Goal: Transaction & Acquisition: Obtain resource

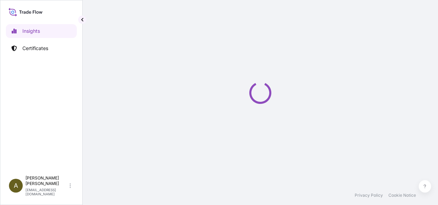
select select "2025"
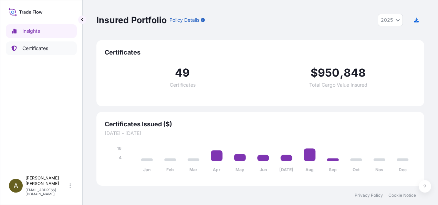
click at [33, 49] on p "Certificates" at bounding box center [35, 48] width 26 height 7
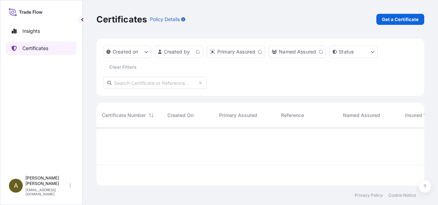
scroll to position [56, 322]
click at [405, 19] on p "Get a Certificate" at bounding box center [400, 19] width 37 height 7
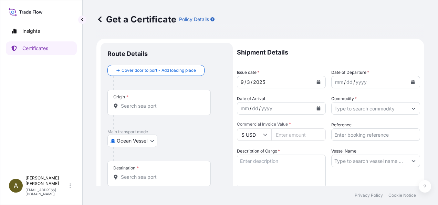
click at [155, 142] on body "Insights Certificates A [PERSON_NAME] [PERSON_NAME][EMAIL_ADDRESS][DOMAIN_NAME]…" at bounding box center [219, 102] width 438 height 205
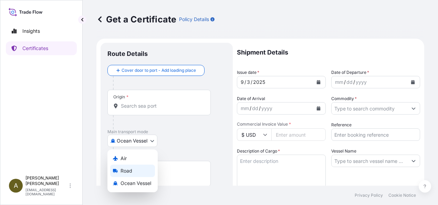
click at [132, 172] on div "Road" at bounding box center [132, 170] width 45 height 12
select select "Road"
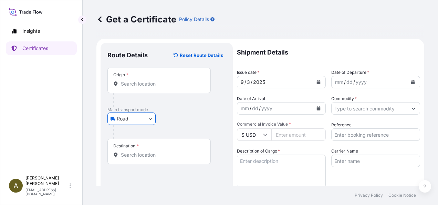
click at [130, 87] on div "Origin *" at bounding box center [158, 79] width 103 height 25
click at [130, 87] on input "Origin *" at bounding box center [161, 83] width 81 height 7
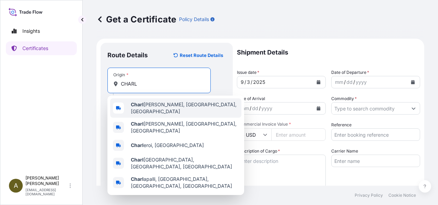
click at [152, 107] on span "[PERSON_NAME], [GEOGRAPHIC_DATA], [GEOGRAPHIC_DATA]" at bounding box center [185, 108] width 108 height 14
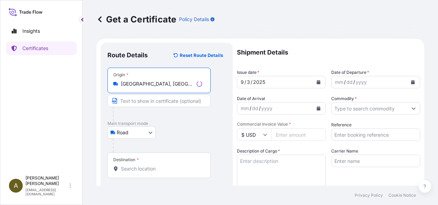
type input "[GEOGRAPHIC_DATA], [GEOGRAPHIC_DATA], [GEOGRAPHIC_DATA]"
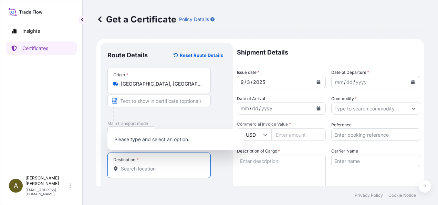
click at [135, 168] on input "Destination *" at bounding box center [161, 168] width 81 height 7
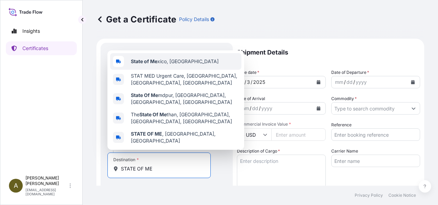
click at [182, 65] on span "State of Me xico, [GEOGRAPHIC_DATA]" at bounding box center [175, 61] width 88 height 7
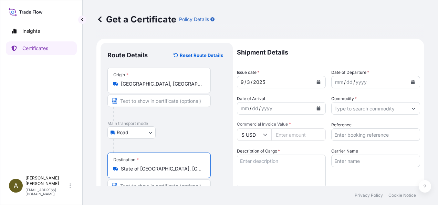
type input "State of [GEOGRAPHIC_DATA], [GEOGRAPHIC_DATA]"
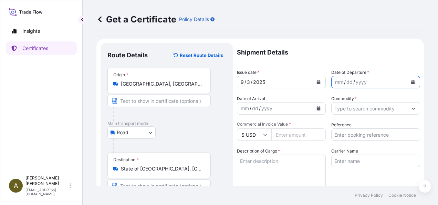
click at [408, 84] on button "Calendar" at bounding box center [412, 81] width 11 height 11
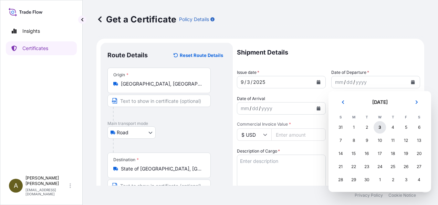
click at [380, 127] on div "3" at bounding box center [380, 127] width 12 height 12
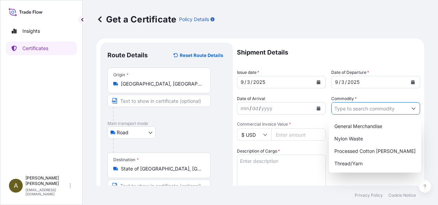
click at [343, 110] on input "Commodity *" at bounding box center [370, 108] width 76 height 12
click at [359, 125] on div "General Merchandise" at bounding box center [375, 126] width 87 height 12
type input "General Merchandise"
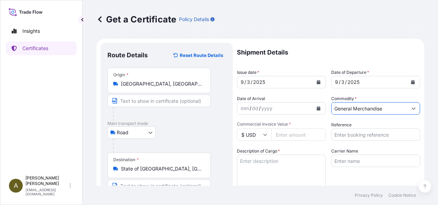
click at [280, 135] on input "Commercial Invoice Value *" at bounding box center [298, 134] width 54 height 12
type input "13265.90"
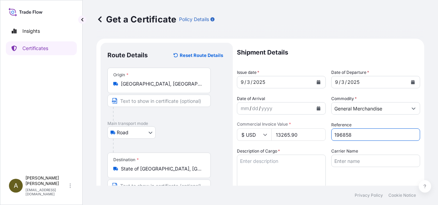
type input "196858"
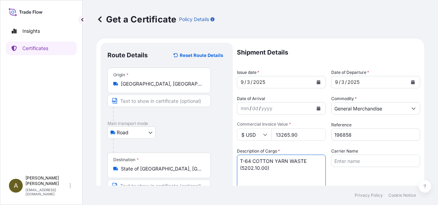
type textarea "T-64 COTTON YARN WASTE (5202.10.00)"
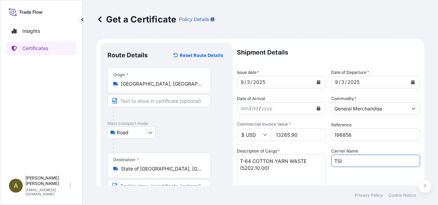
type input "TSI"
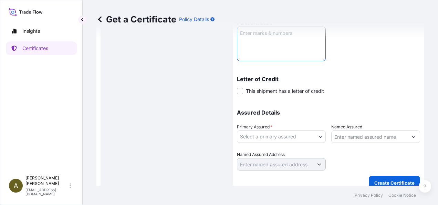
scroll to position [175, 0]
click at [267, 49] on textarea "Marks & Numbers" at bounding box center [281, 43] width 89 height 34
type textarea "58390"
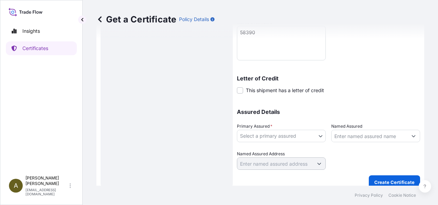
click at [315, 136] on body "Insights Certificates A [PERSON_NAME] [PERSON_NAME][EMAIL_ADDRESS][DOMAIN_NAME]…" at bounding box center [219, 102] width 438 height 205
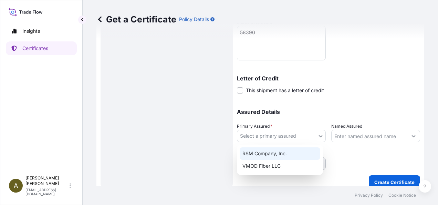
click at [274, 154] on div "RSM Company, Inc." at bounding box center [280, 153] width 81 height 12
select select "31552"
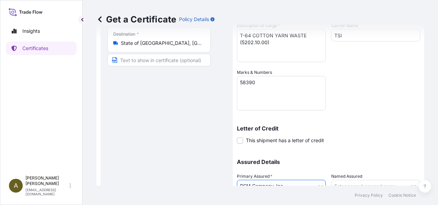
scroll to position [183, 0]
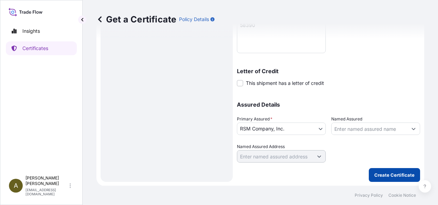
click at [387, 169] on button "Create Certificate" at bounding box center [394, 175] width 51 height 14
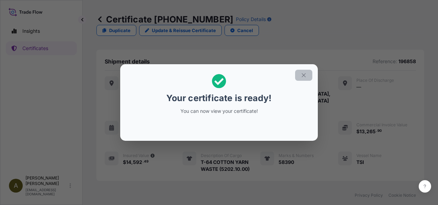
click at [303, 73] on icon "button" at bounding box center [304, 75] width 6 height 6
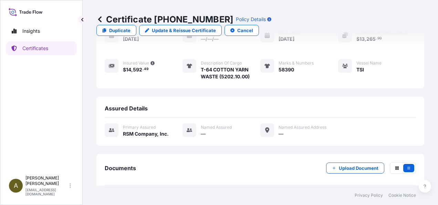
scroll to position [99, 0]
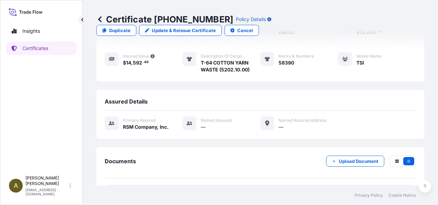
click at [194, 185] on link "PDF Certificate [DATE]T17:08:58.022739" at bounding box center [260, 194] width 311 height 18
